Goal: Contribute content: Contribute content

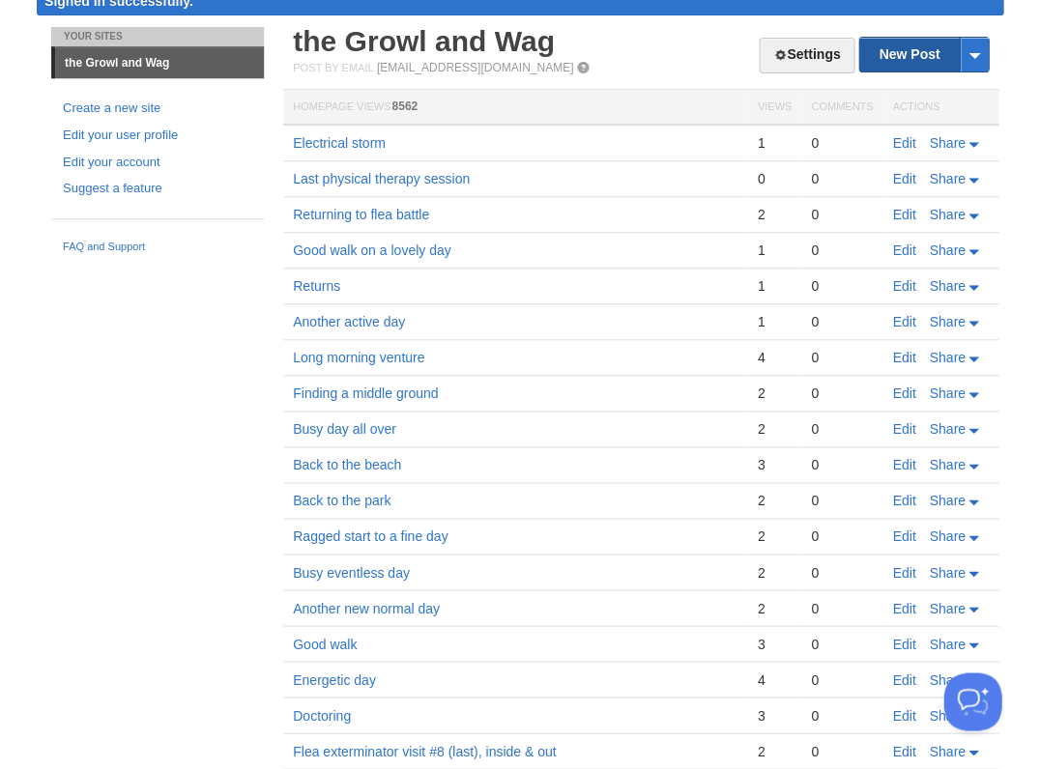
click at [920, 58] on link "New Post" at bounding box center [923, 55] width 129 height 34
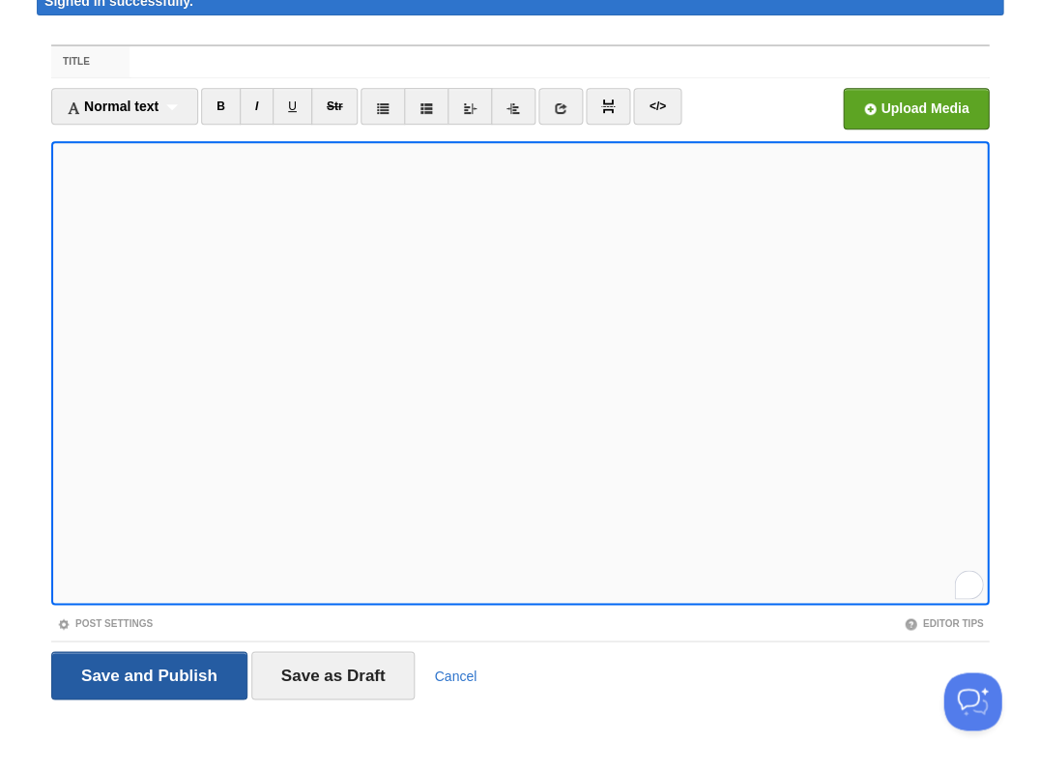
click at [147, 673] on input "Save and Publish" at bounding box center [149, 675] width 196 height 48
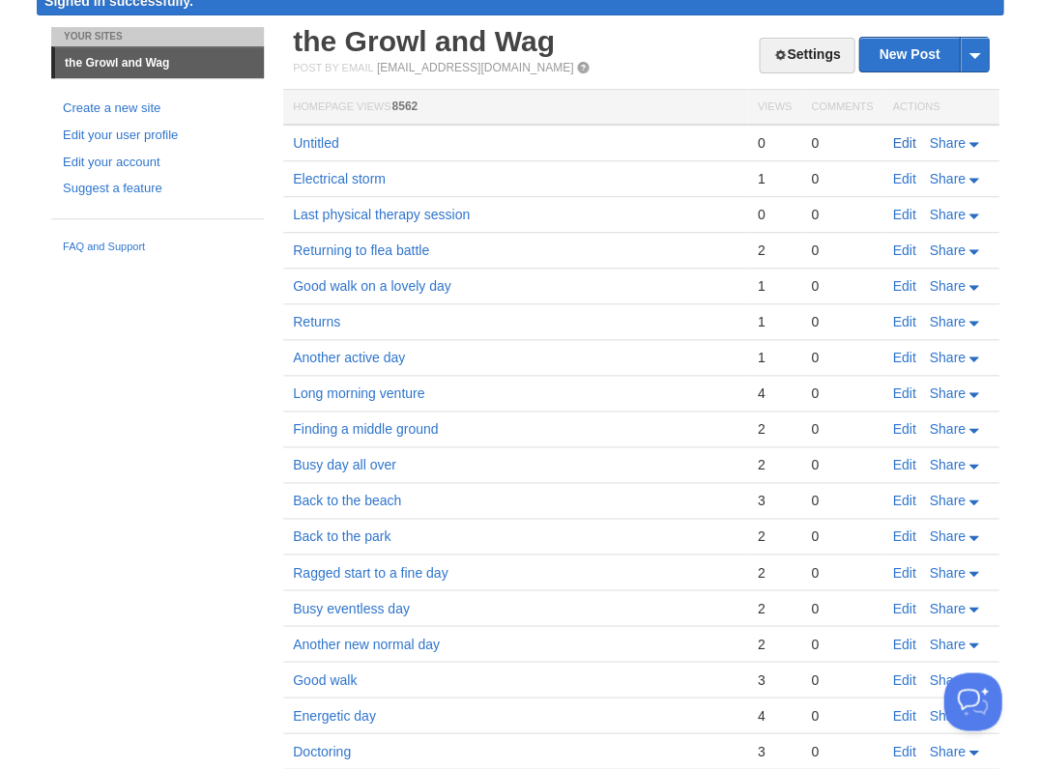
click at [898, 135] on link "Edit" at bounding box center [903, 142] width 23 height 15
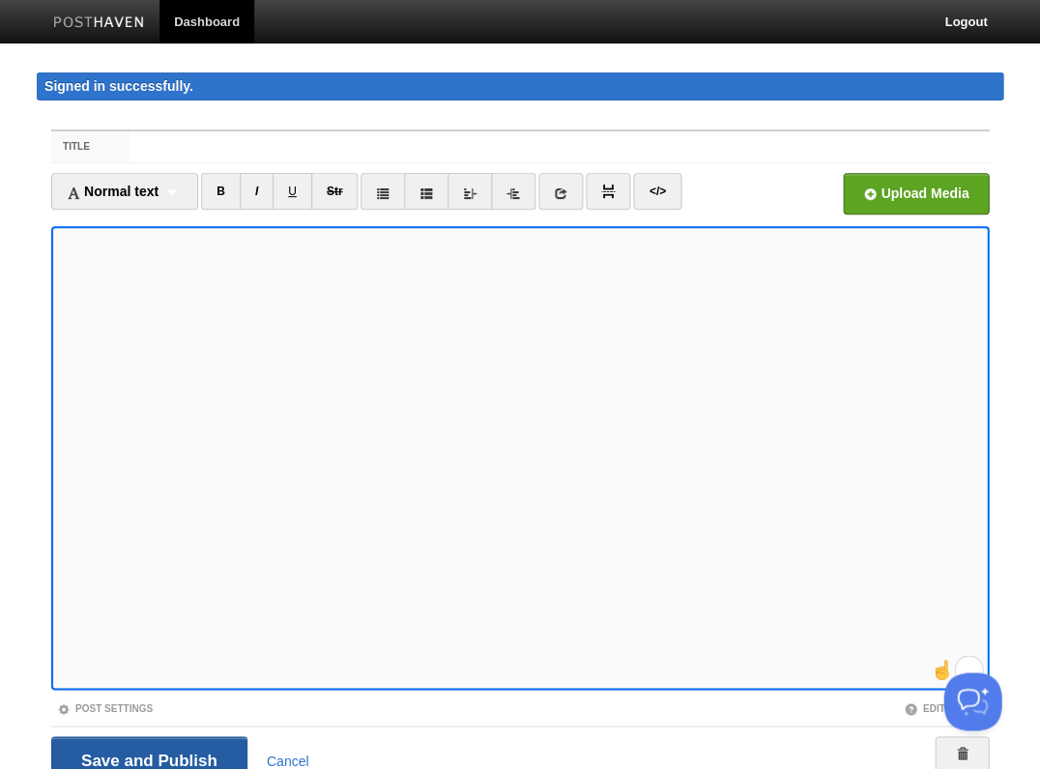
click at [147, 758] on input "Save and Publish" at bounding box center [149, 761] width 196 height 48
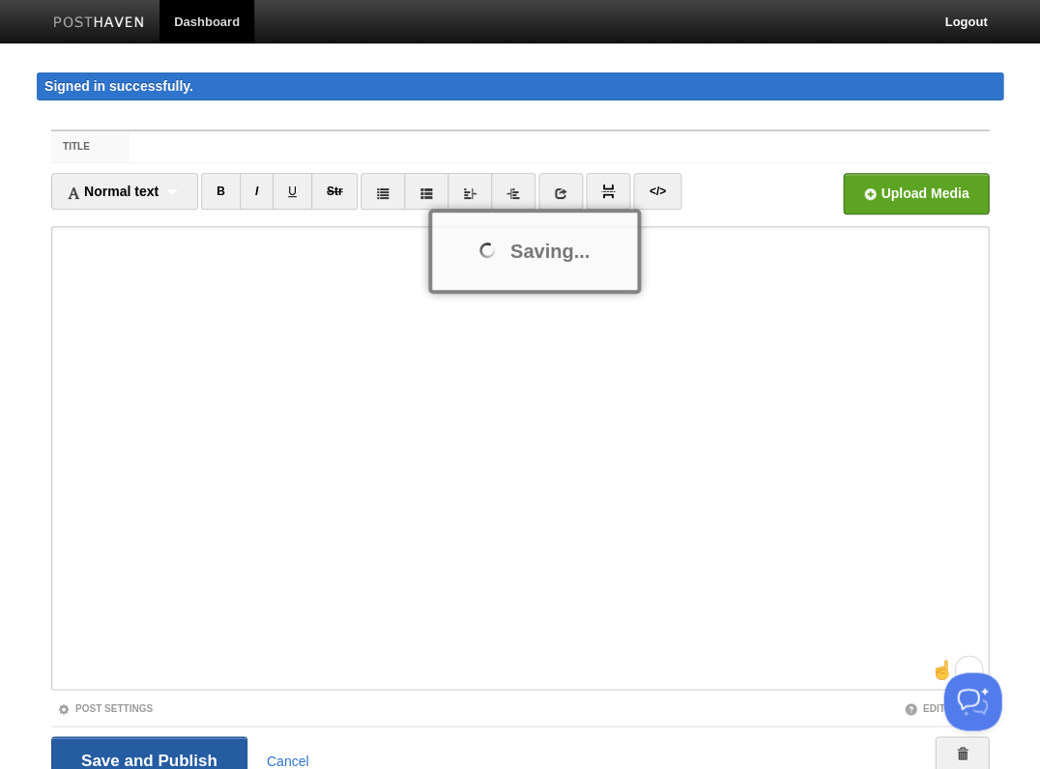
scroll to position [12, 0]
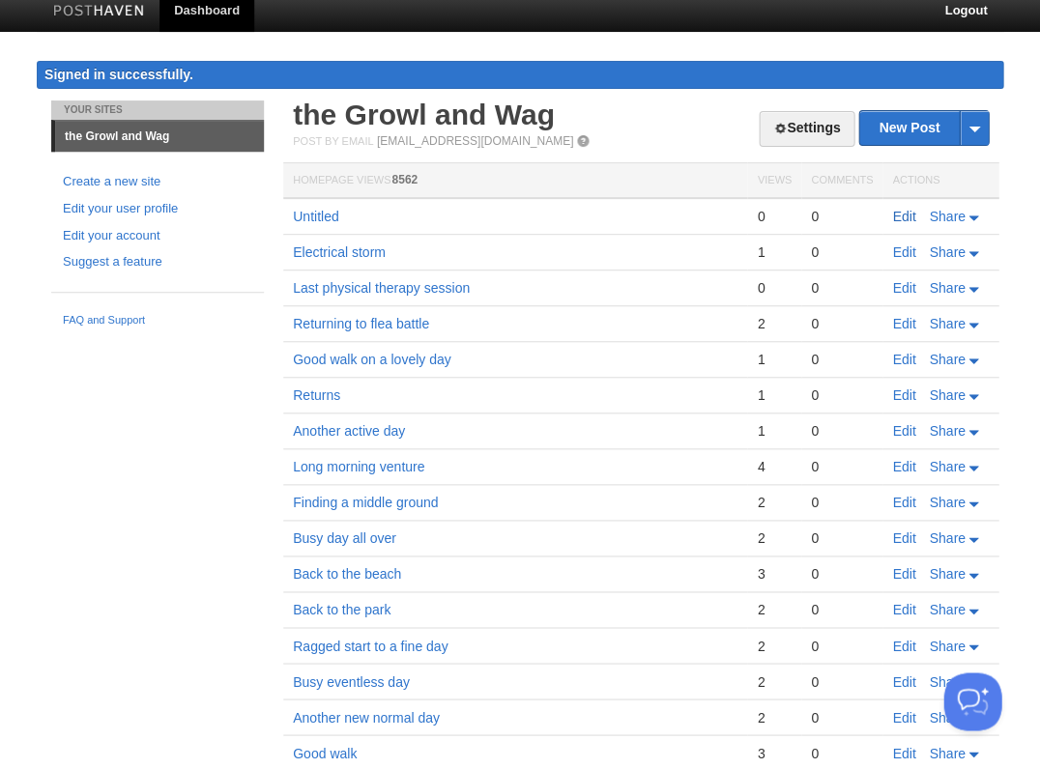
click at [901, 210] on link "Edit" at bounding box center [903, 216] width 23 height 15
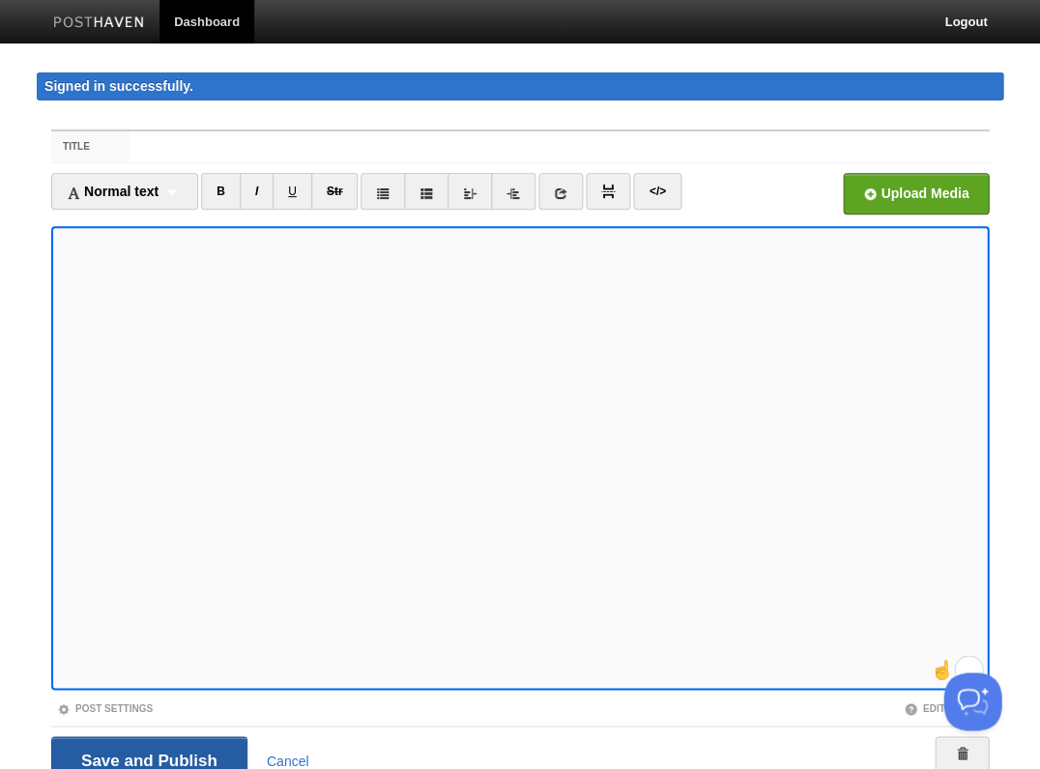
click at [147, 758] on input "Save and Publish" at bounding box center [149, 761] width 196 height 48
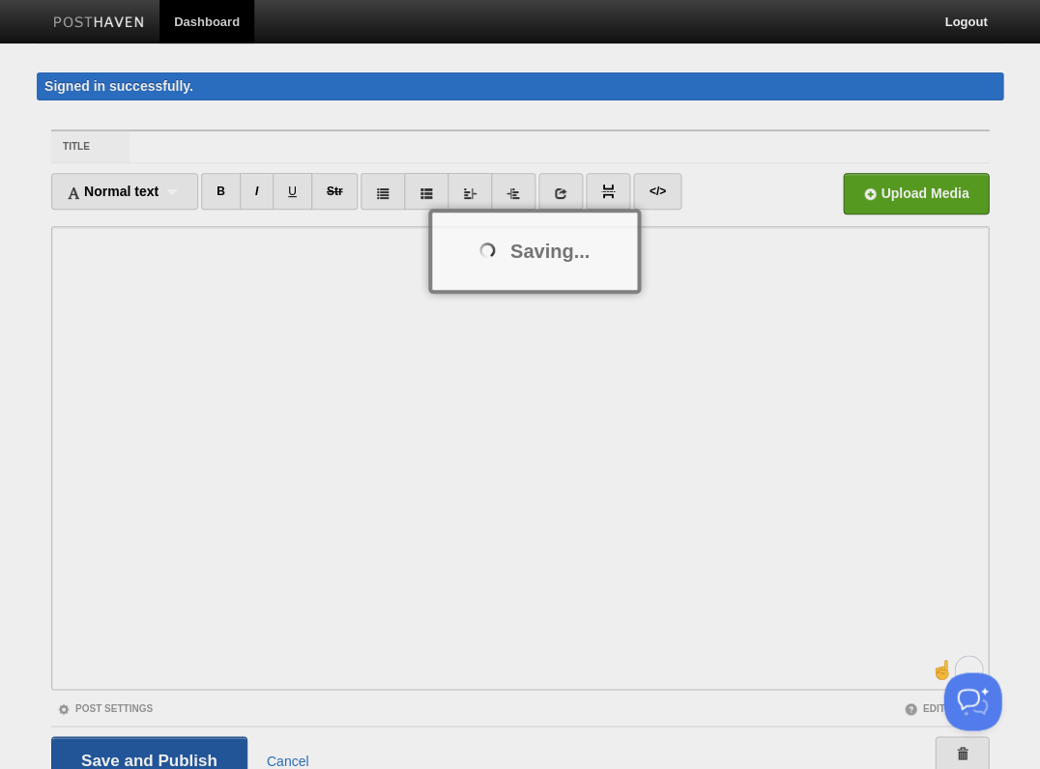
scroll to position [12, 0]
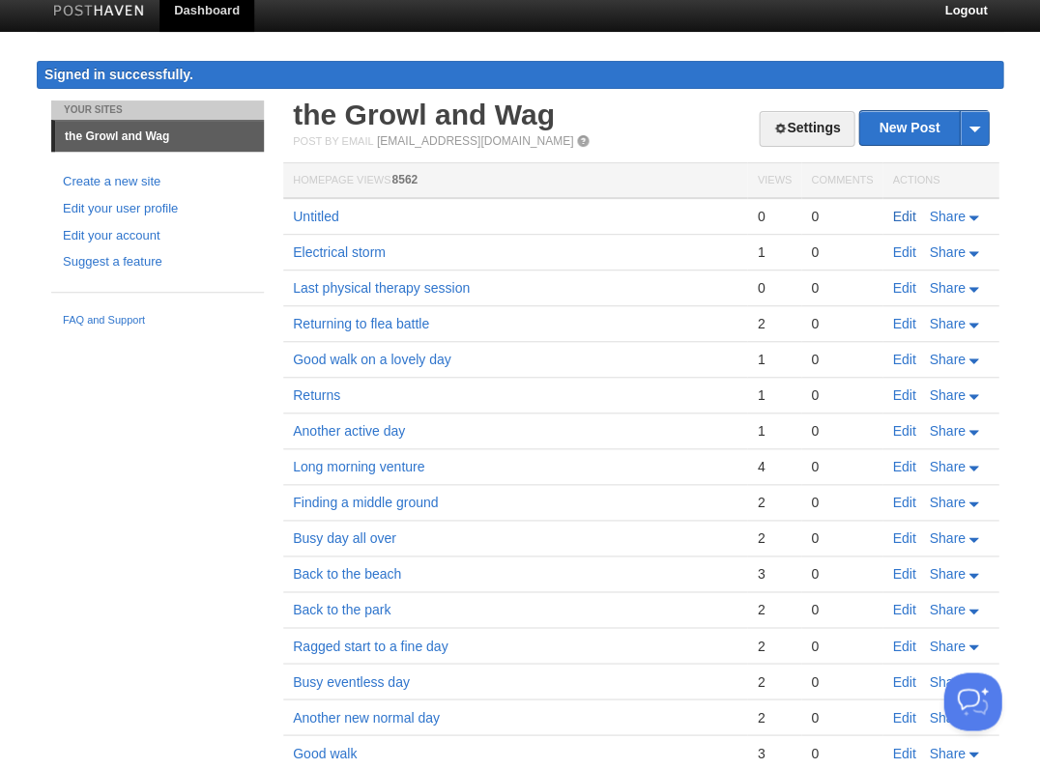
click at [904, 216] on link "Edit" at bounding box center [903, 216] width 23 height 15
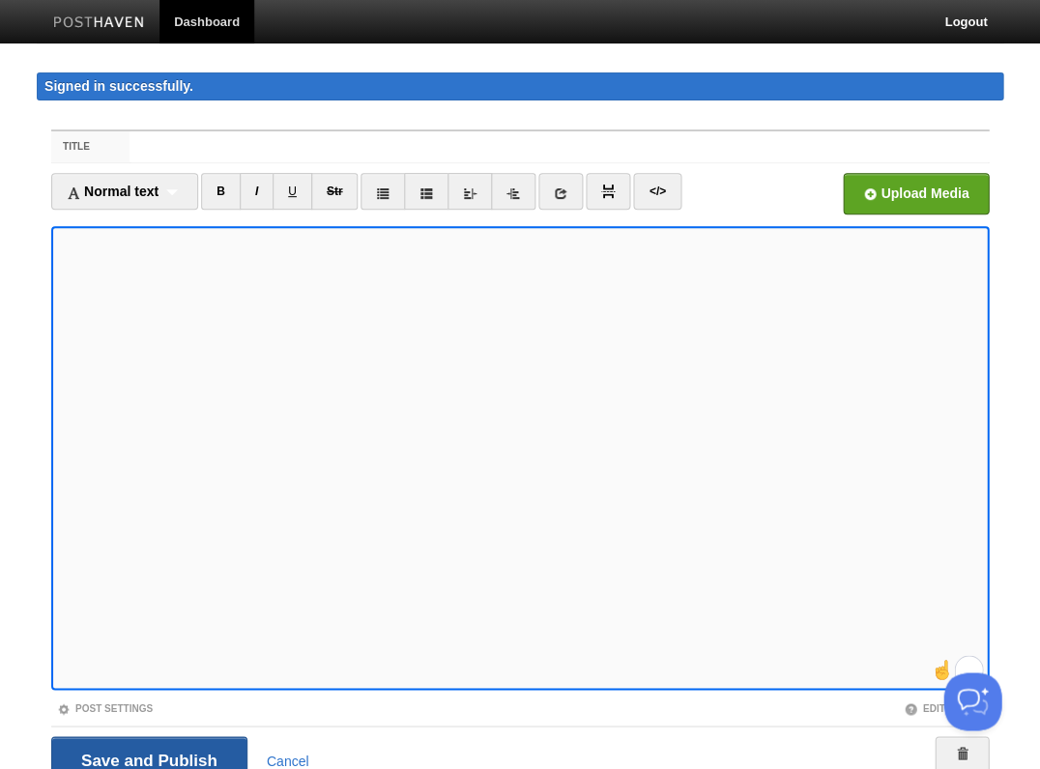
click at [147, 758] on input "Save and Publish" at bounding box center [149, 761] width 196 height 48
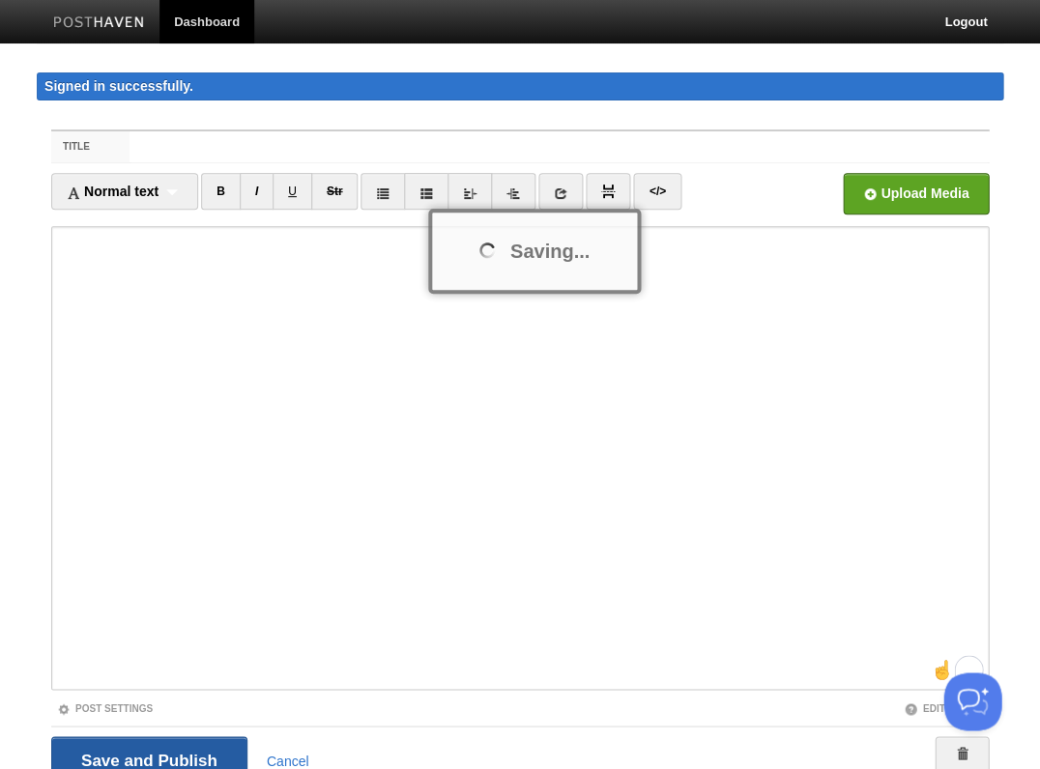
scroll to position [12, 0]
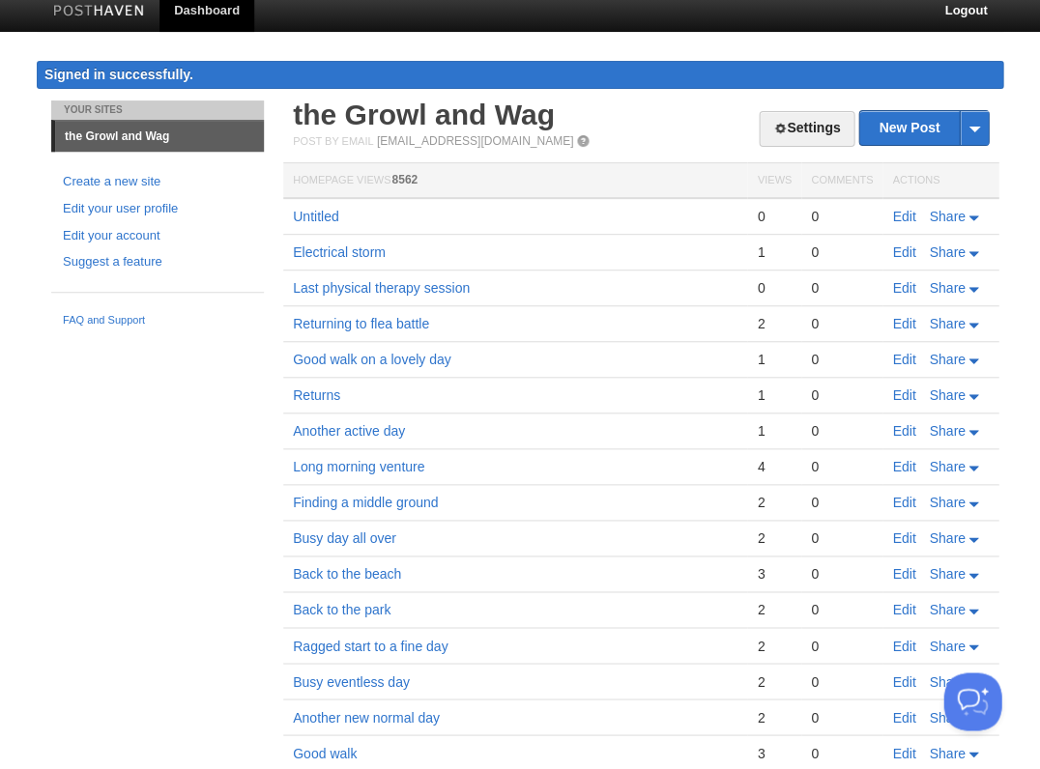
click at [905, 214] on link "Edit" at bounding box center [903, 216] width 23 height 15
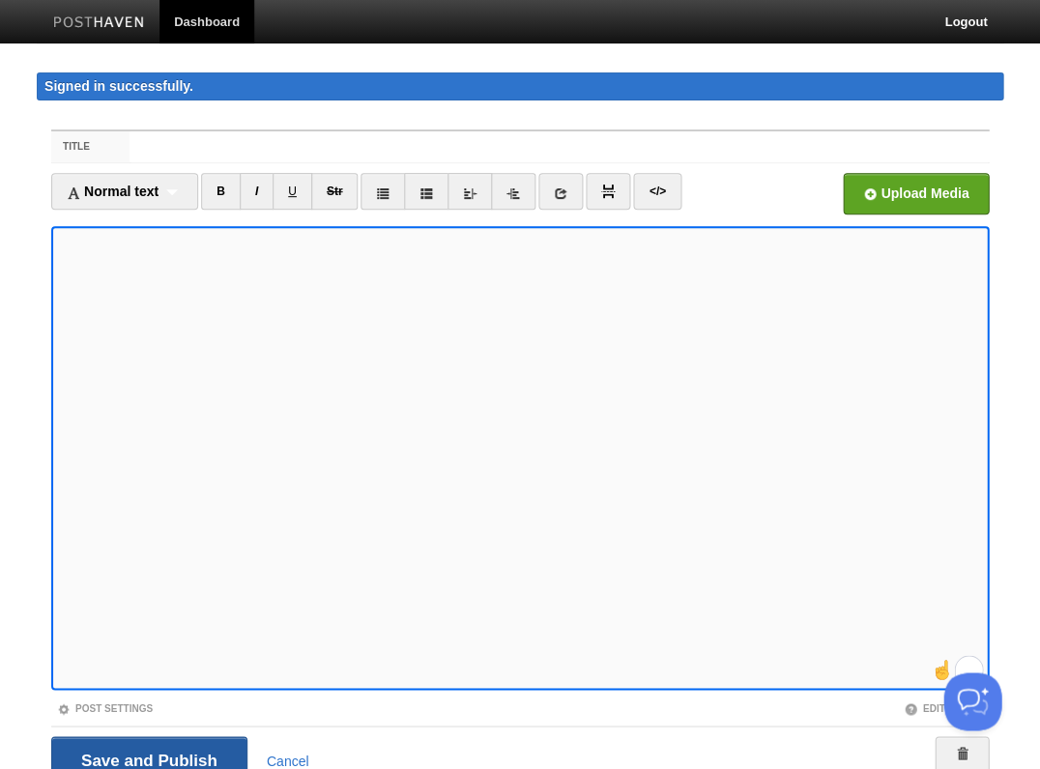
click at [147, 758] on input "Save and Publish" at bounding box center [149, 761] width 196 height 48
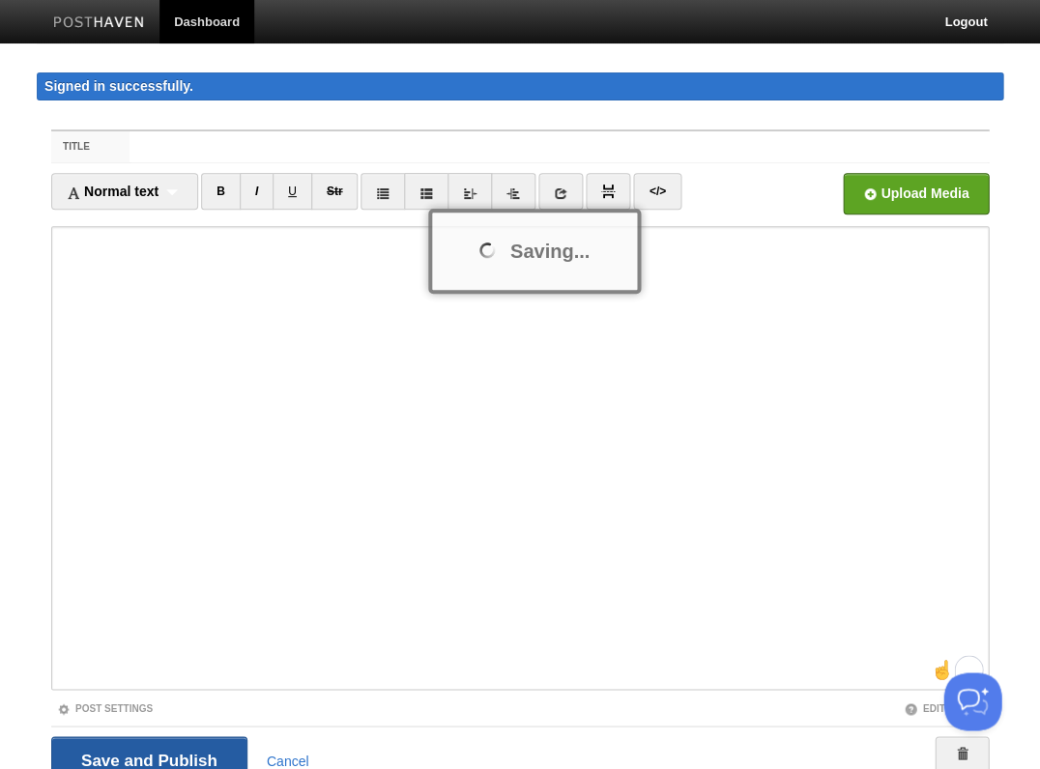
scroll to position [12, 0]
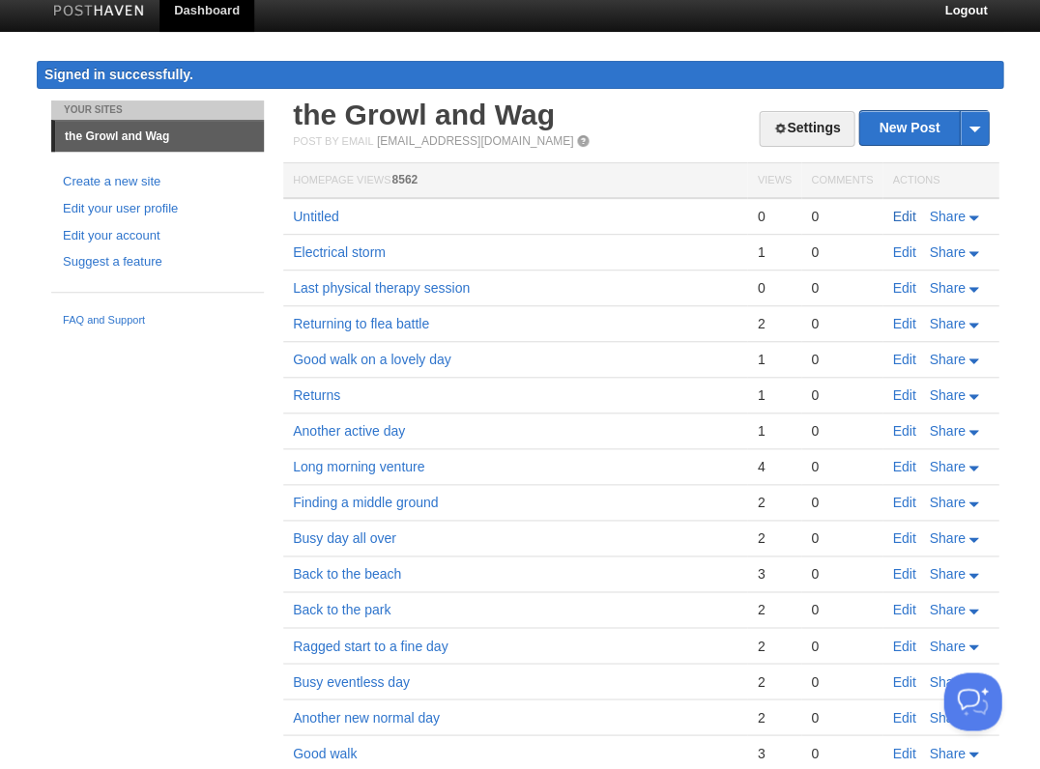
click at [898, 209] on link "Edit" at bounding box center [903, 216] width 23 height 15
